Goal: Find specific page/section: Find specific page/section

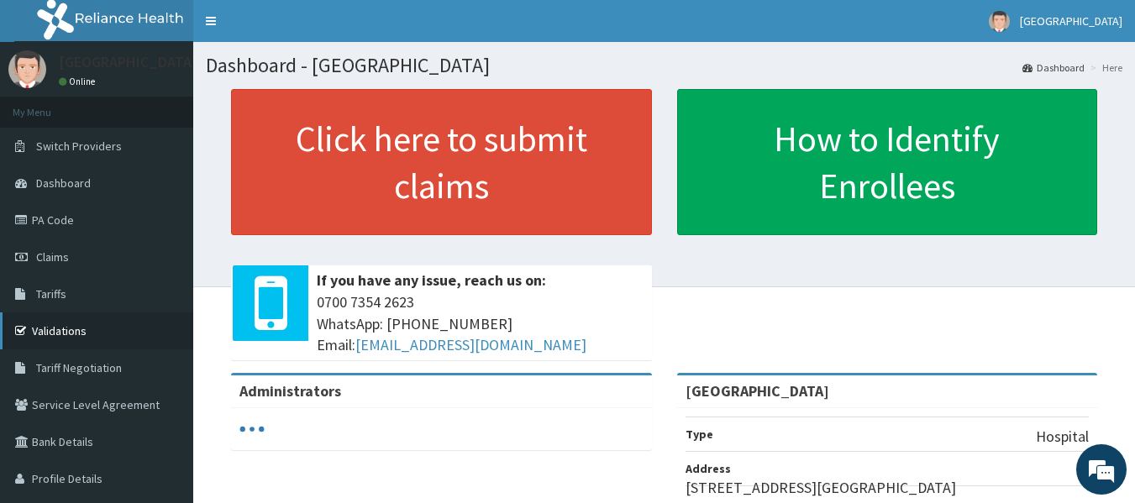
click at [66, 332] on link "Validations" at bounding box center [96, 330] width 193 height 37
click at [66, 333] on link "Validations" at bounding box center [96, 330] width 193 height 37
click at [72, 331] on link "Validations" at bounding box center [96, 330] width 193 height 37
